Goal: Task Accomplishment & Management: Manage account settings

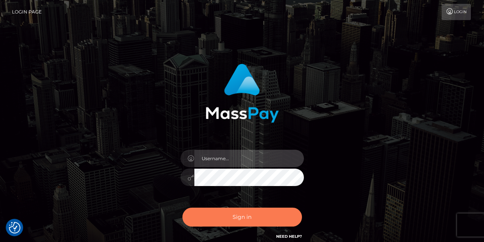
type input "[PERSON_NAME]"
click at [226, 219] on button "Sign in" at bounding box center [242, 216] width 120 height 19
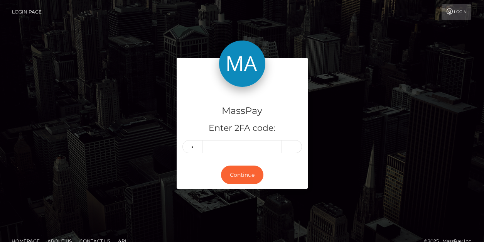
type input "2"
type input "8"
type input "7"
type input "2"
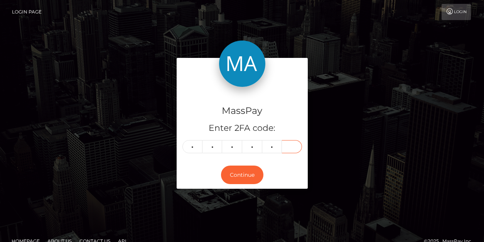
type input "4"
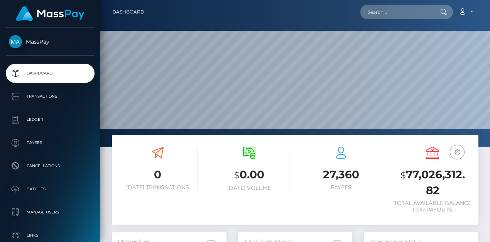
scroll to position [137, 114]
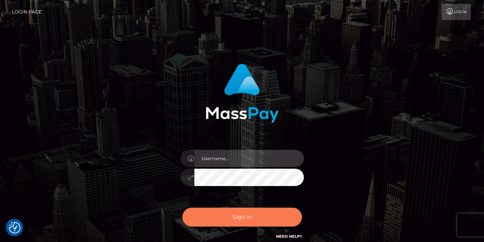
type input "vlad"
click at [233, 210] on button "Sign in" at bounding box center [242, 216] width 120 height 19
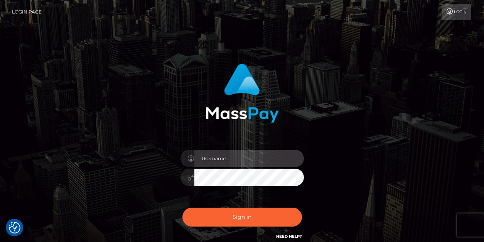
type input "vlad"
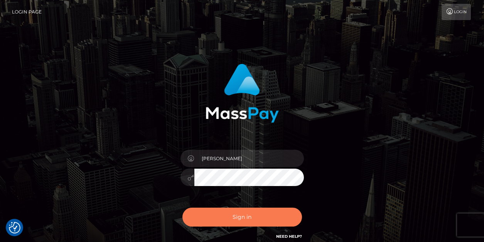
click at [233, 210] on button "Sign in" at bounding box center [242, 216] width 120 height 19
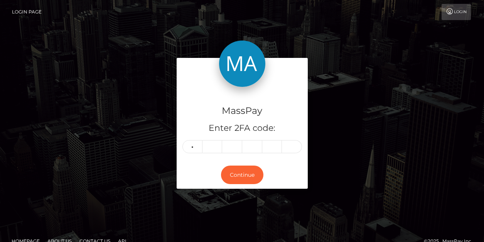
type input "1"
type input "8"
type input "0"
type input "8"
type input "4"
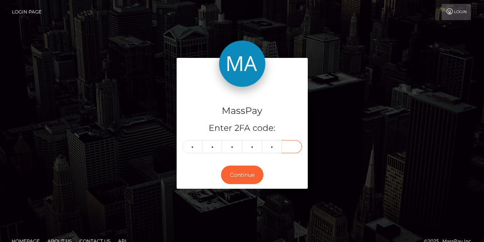
type input "6"
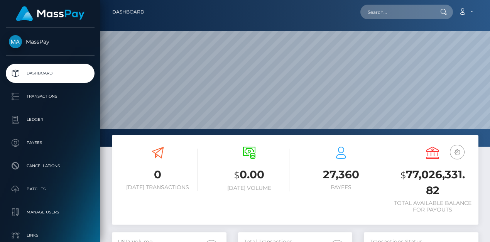
scroll to position [137, 114]
type input "[EMAIL_ADDRESS][DOMAIN_NAME]"
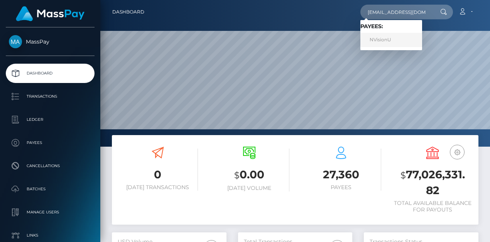
click at [381, 40] on link "NVisionU" at bounding box center [391, 40] width 62 height 14
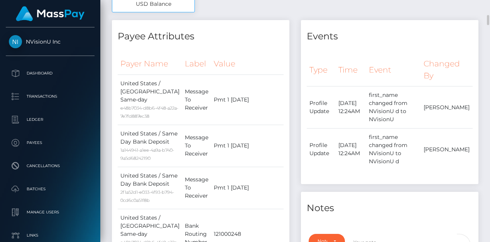
scroll to position [180, 0]
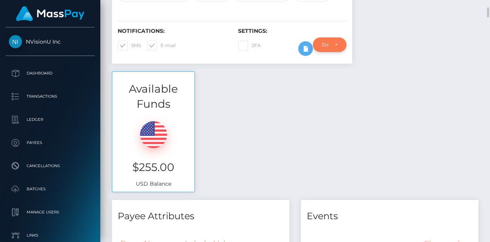
click at [337, 44] on div "Do not require" at bounding box center [330, 45] width 16 height 6
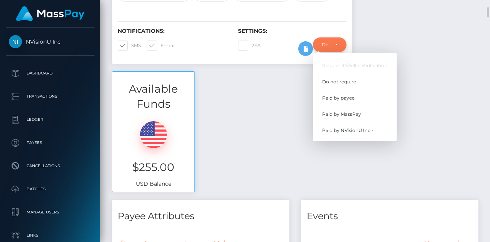
scroll to position [93, 114]
click at [337, 44] on div "Do not require" at bounding box center [330, 45] width 16 height 6
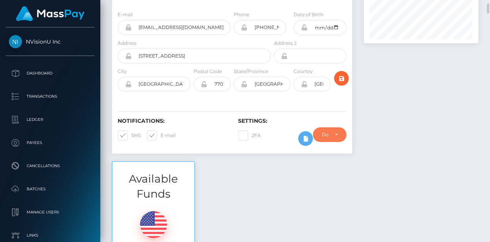
scroll to position [0, 0]
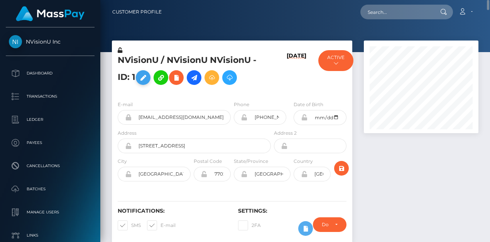
click at [145, 82] on icon at bounding box center [142, 78] width 9 height 10
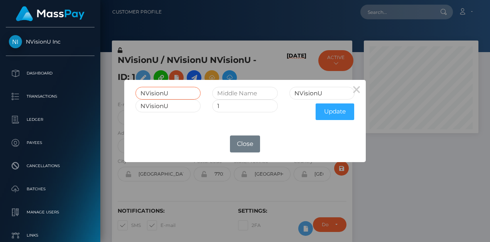
drag, startPoint x: 181, startPoint y: 92, endPoint x: 100, endPoint y: 85, distance: 80.5
click at [104, 89] on div "× NVisionU NVisionU NVisionU 1 Update OK No Close" at bounding box center [245, 121] width 490 height 242
type input "Peter"
type input "Lawrence"
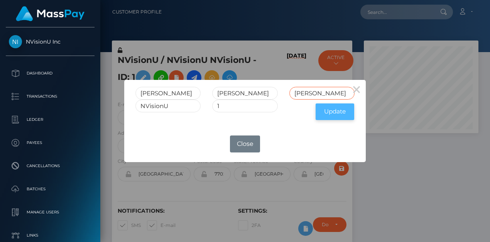
type input "Hirsch"
click at [337, 106] on button "Update" at bounding box center [334, 111] width 39 height 17
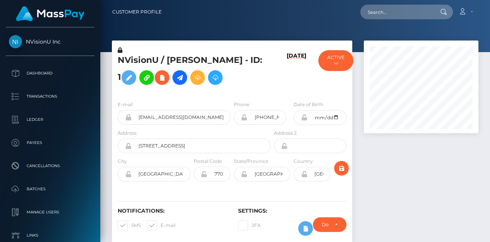
scroll to position [93, 114]
click at [381, 14] on input "text" at bounding box center [396, 12] width 73 height 15
paste input "afc4ac99-7bc7-11f0-8023-0266f44cc279"
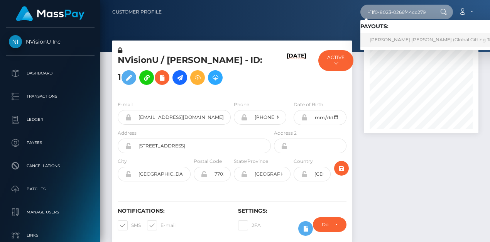
type input "afc4ac99-7bc7-11f0-8023-0266f44cc279"
click at [403, 41] on link "VALERI DIMITROV STOYANOV (Global Gifting Technologies Inc - Throne)" at bounding box center [458, 40] width 197 height 14
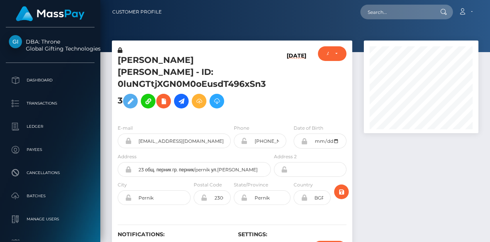
click at [194, 70] on h5 "[PERSON_NAME] [PERSON_NAME] - ID: 0luNGTtjXGN0M0oEusdT496xSn33" at bounding box center [192, 83] width 149 height 58
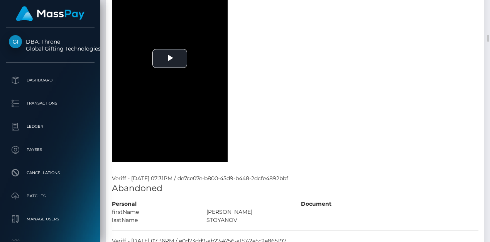
scroll to position [989, 0]
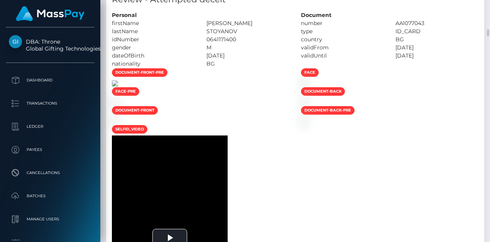
click at [118, 86] on img at bounding box center [115, 83] width 6 height 6
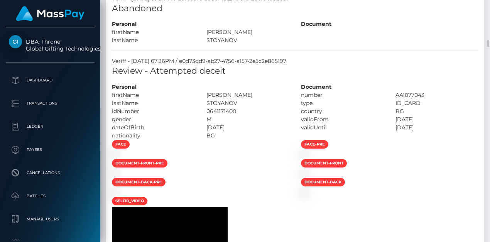
scroll to position [1438, 0]
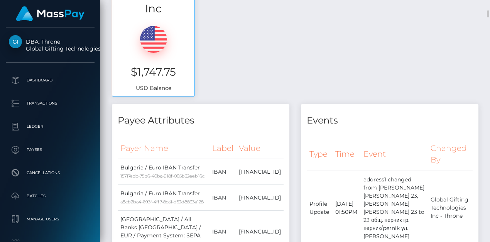
scroll to position [90, 0]
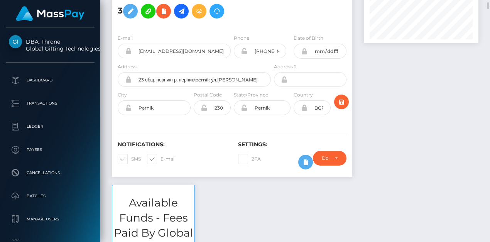
click at [193, 133] on div "Notifications: SMS E-mail Settings: 2FA" at bounding box center [232, 150] width 240 height 54
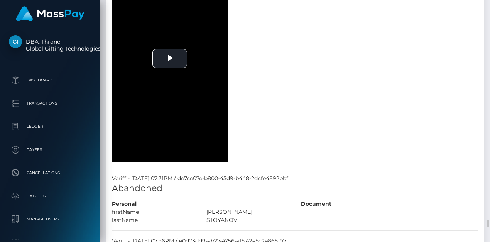
scroll to position [1528, 0]
